Goal: Information Seeking & Learning: Find specific fact

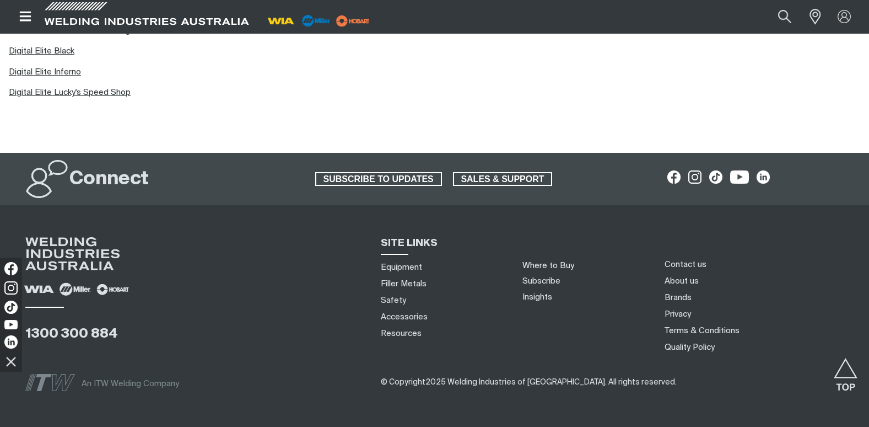
scroll to position [972, 0]
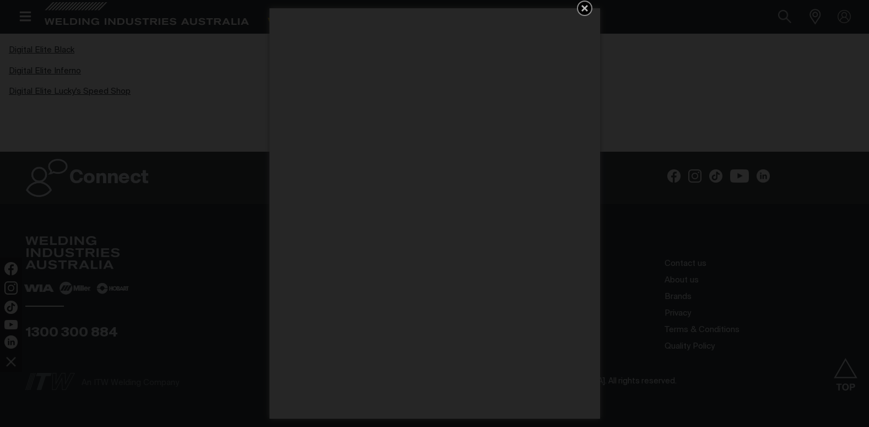
click at [579, 4] on icon "Get 5 WIA Welding Guides Free!" at bounding box center [584, 8] width 13 height 13
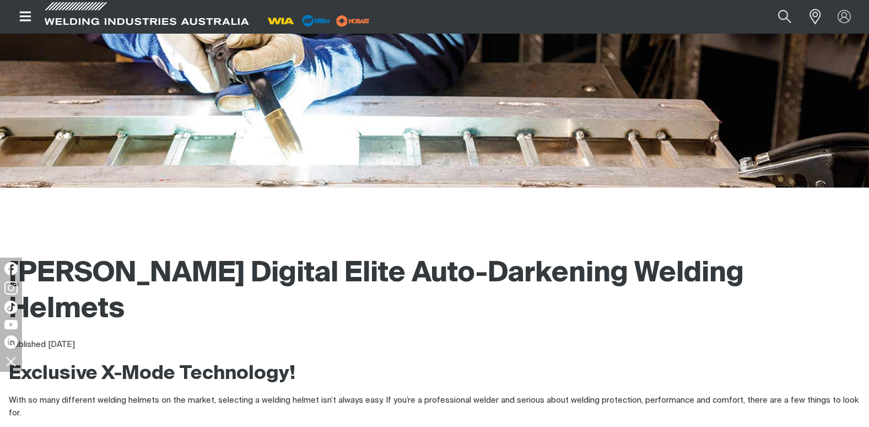
scroll to position [0, 0]
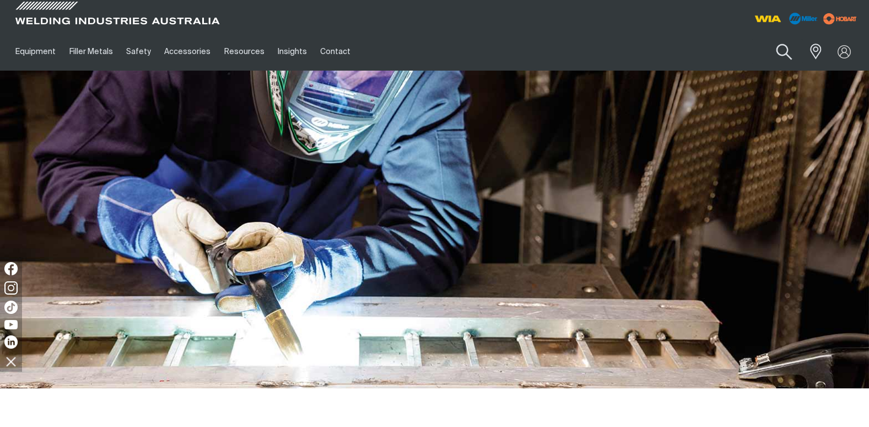
click at [780, 50] on button "Search products" at bounding box center [784, 51] width 45 height 31
click at [707, 57] on input "Search" at bounding box center [718, 51] width 170 height 25
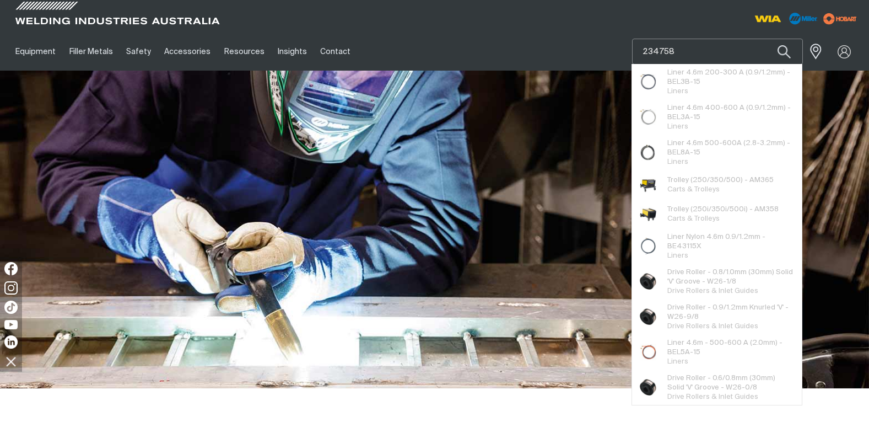
type input "234758"
click at [766, 39] on button "Search products" at bounding box center [784, 52] width 37 height 26
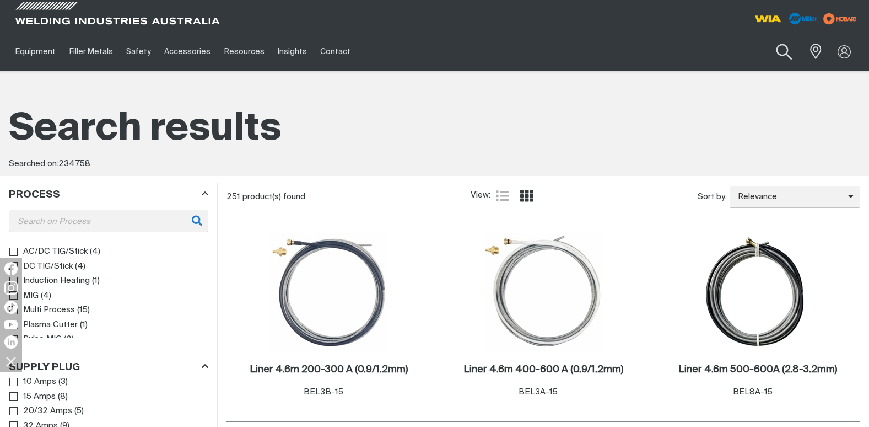
click at [789, 56] on button "Search products" at bounding box center [784, 51] width 45 height 31
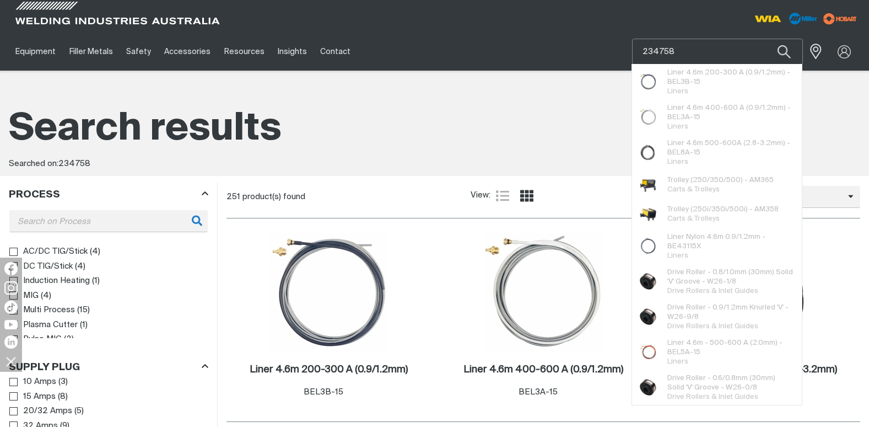
click at [714, 61] on input "234758" at bounding box center [718, 51] width 170 height 25
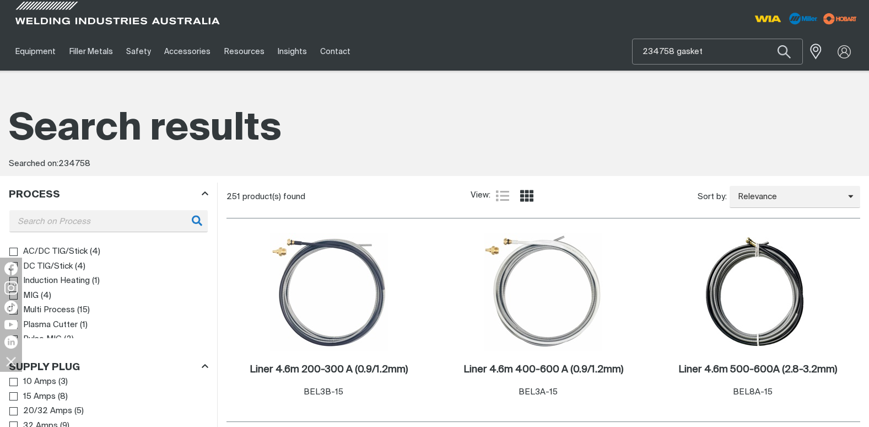
click at [766, 39] on button "Search products" at bounding box center [784, 52] width 37 height 26
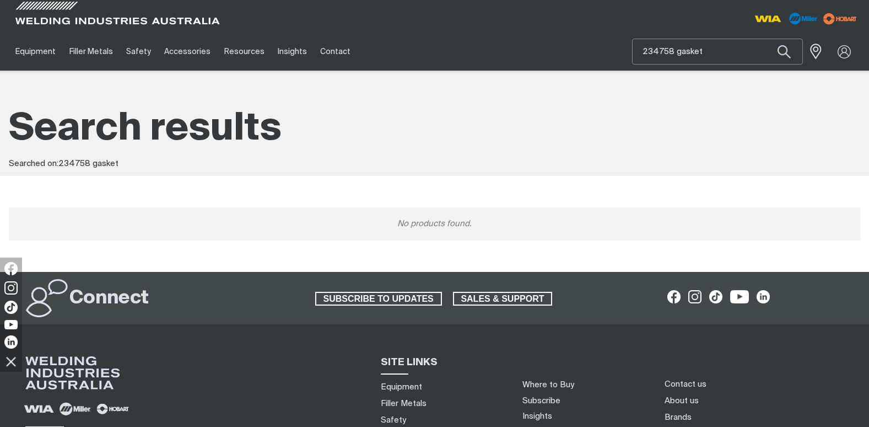
drag, startPoint x: 722, startPoint y: 50, endPoint x: 709, endPoint y: 51, distance: 12.2
click at [709, 51] on input "234758 gasket" at bounding box center [718, 51] width 170 height 25
drag, startPoint x: 709, startPoint y: 51, endPoint x: 671, endPoint y: 51, distance: 38.0
click at [671, 51] on input "234758 gasket" at bounding box center [718, 51] width 170 height 25
type input "234758"
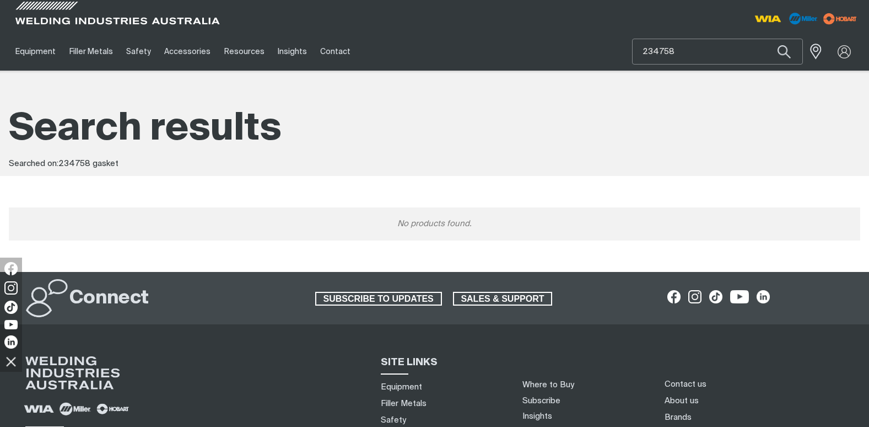
click at [766, 39] on button "Search products" at bounding box center [784, 52] width 37 height 26
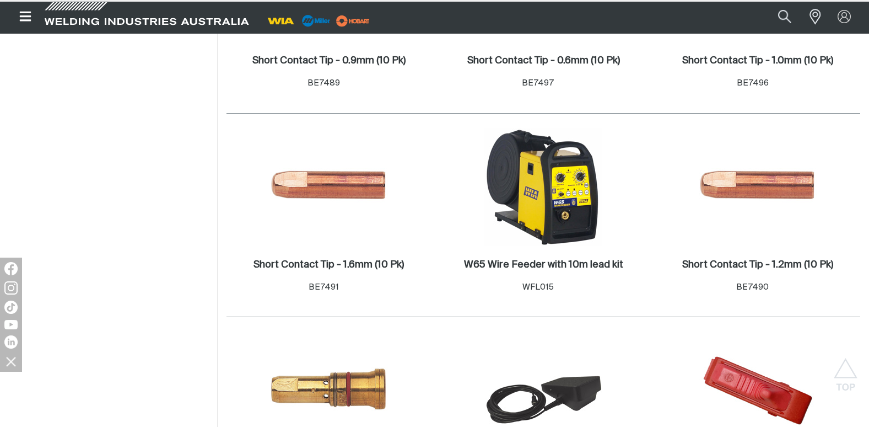
scroll to position [8925, 0]
